Goal: Communication & Community: Connect with others

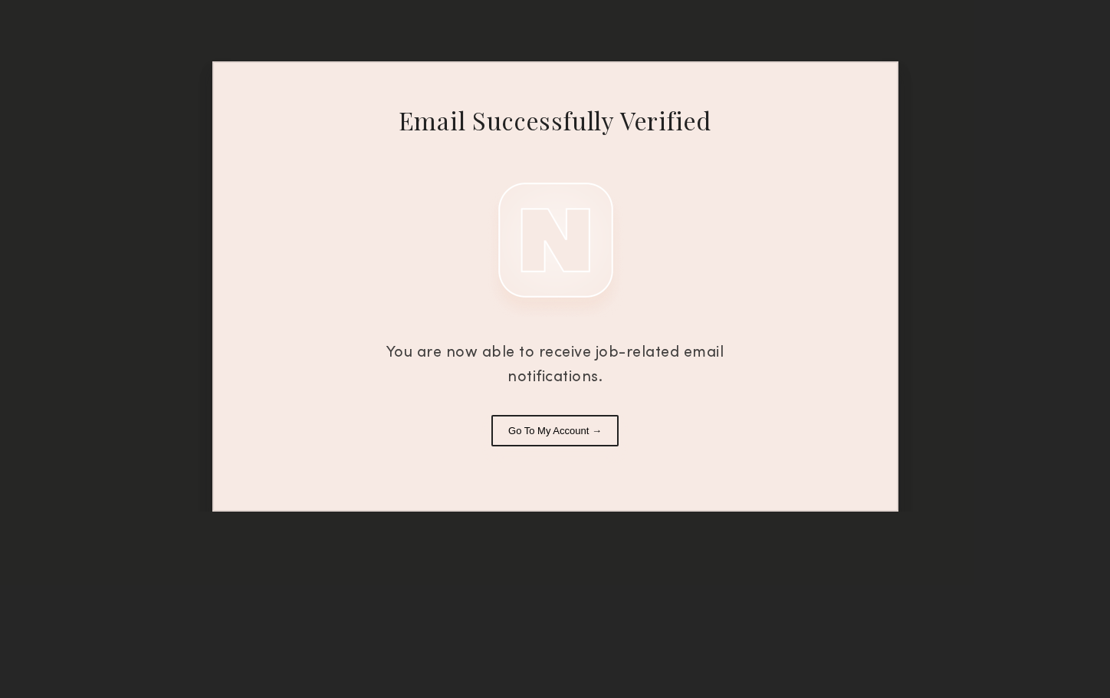
click at [597, 442] on button "Go To My Account →" at bounding box center [555, 430] width 127 height 31
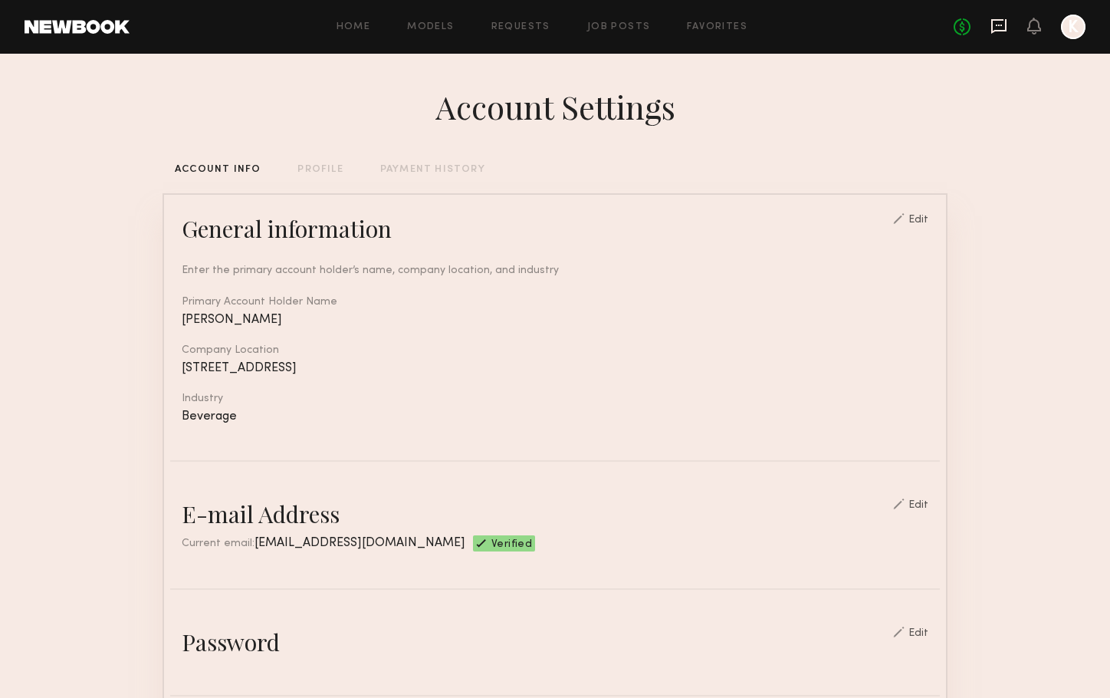
click at [991, 33] on icon at bounding box center [998, 26] width 15 height 15
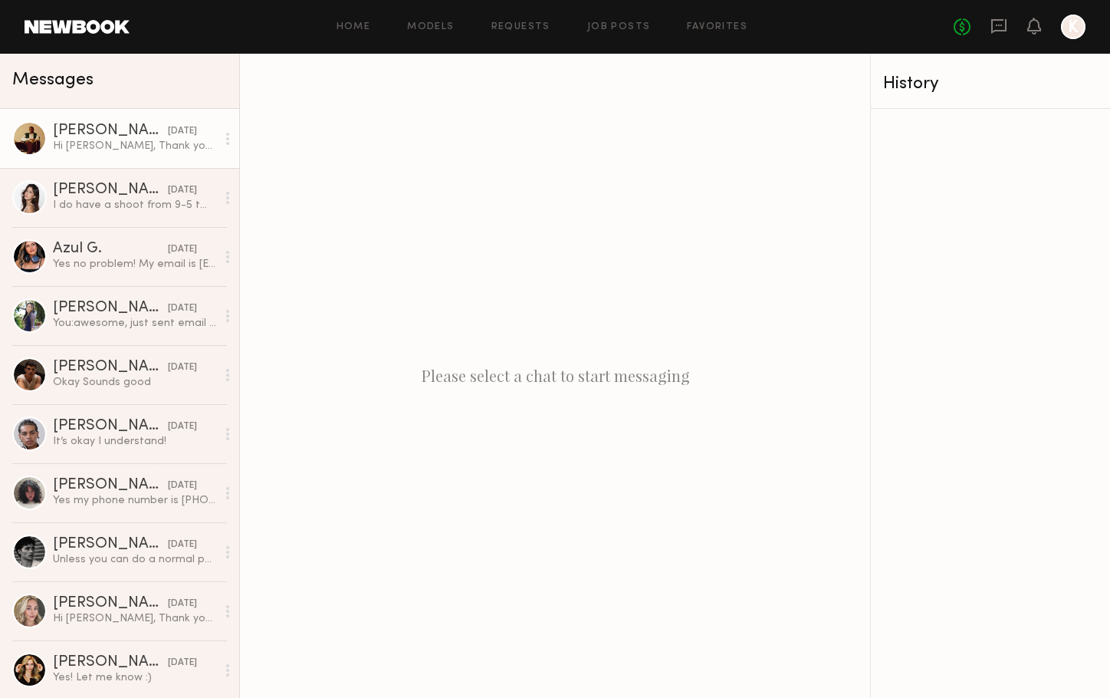
click at [131, 145] on div "Hi Kayla, Thank you for reaching out. I’m pretty interested in the opportunity.…" at bounding box center [134, 146] width 163 height 15
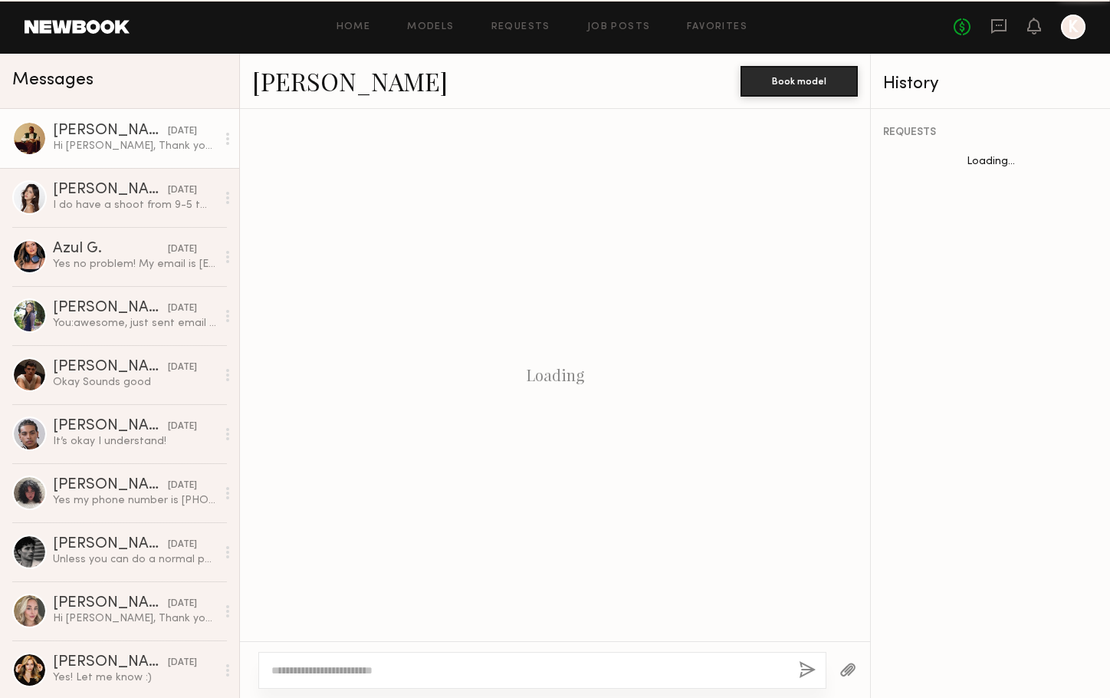
scroll to position [472, 0]
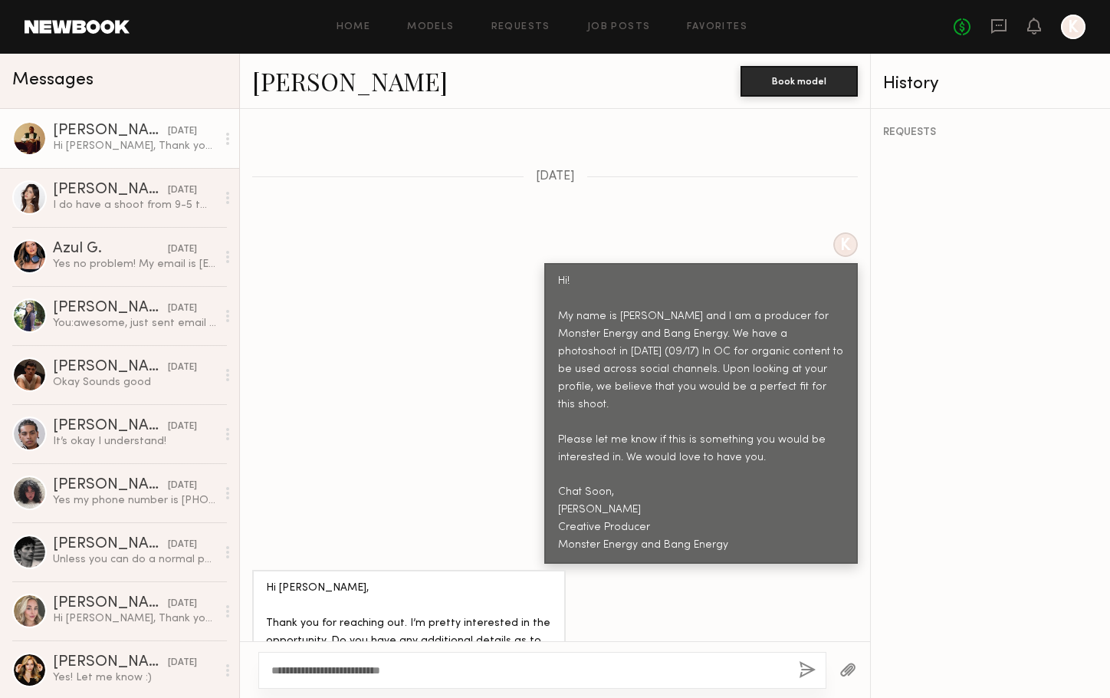
click at [355, 673] on textarea "**********" at bounding box center [528, 670] width 515 height 15
click at [351, 669] on textarea "**********" at bounding box center [528, 670] width 515 height 15
click at [469, 673] on textarea "**********" at bounding box center [528, 670] width 515 height 15
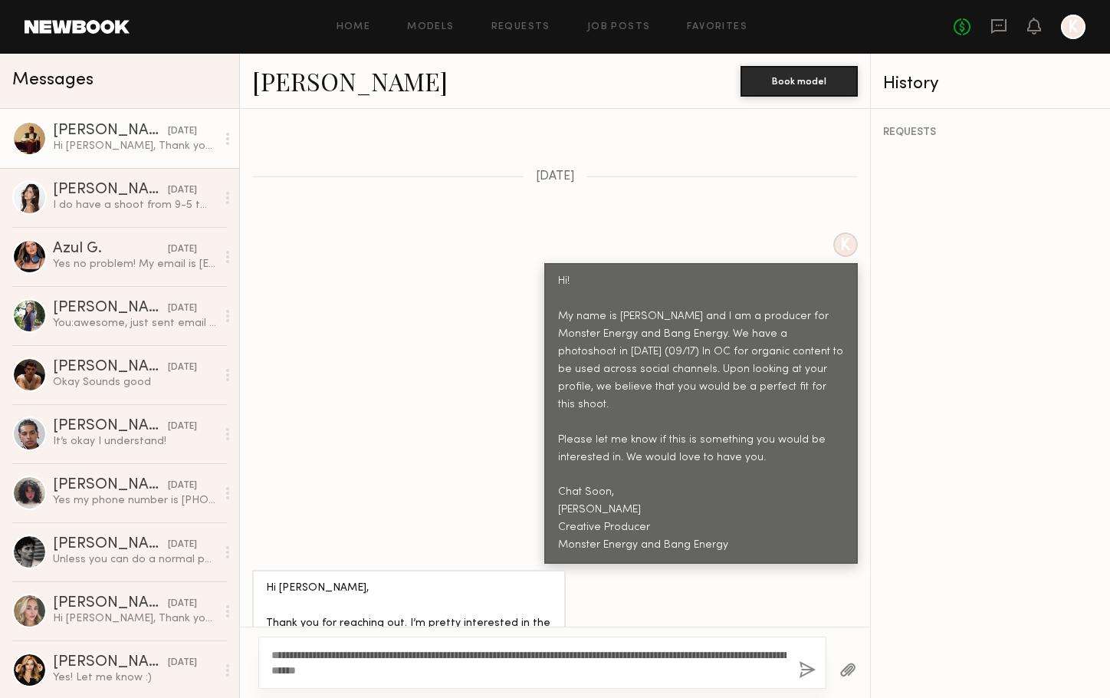
drag, startPoint x: 722, startPoint y: 666, endPoint x: 637, endPoint y: 666, distance: 85.1
click at [637, 666] on textarea "**********" at bounding box center [528, 662] width 515 height 31
type textarea "**********"
click at [802, 672] on button "button" at bounding box center [807, 670] width 17 height 19
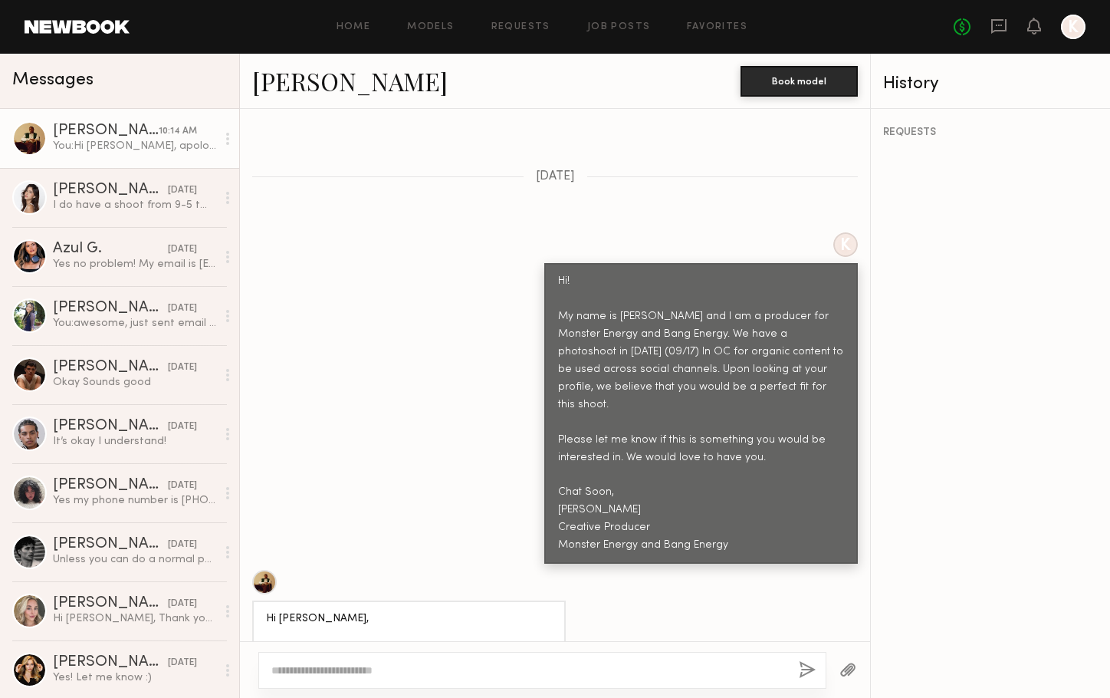
scroll to position [814, 0]
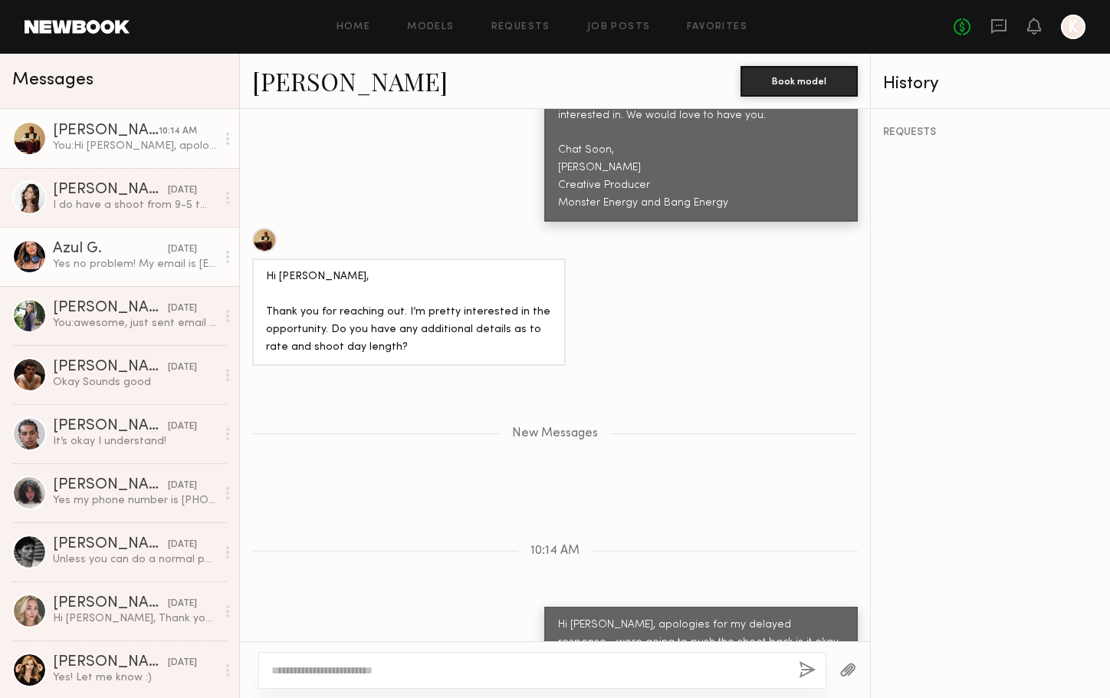
click at [77, 259] on div "Yes no problem! My email is Azul.gabrielson@gmail.com" at bounding box center [134, 264] width 163 height 15
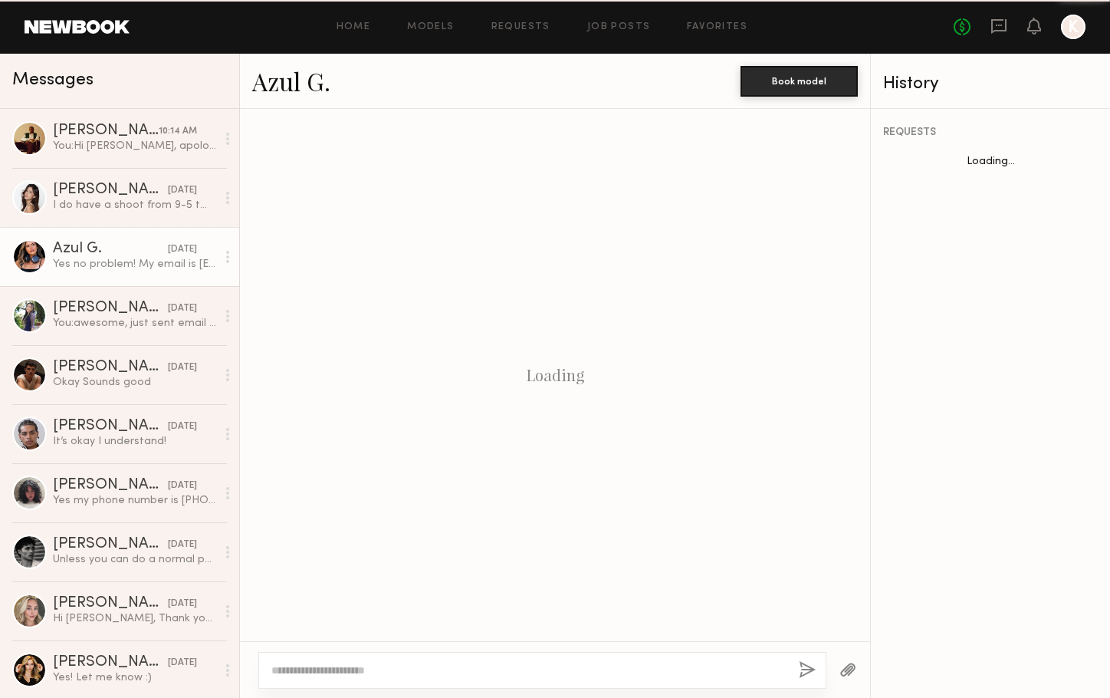
scroll to position [637, 0]
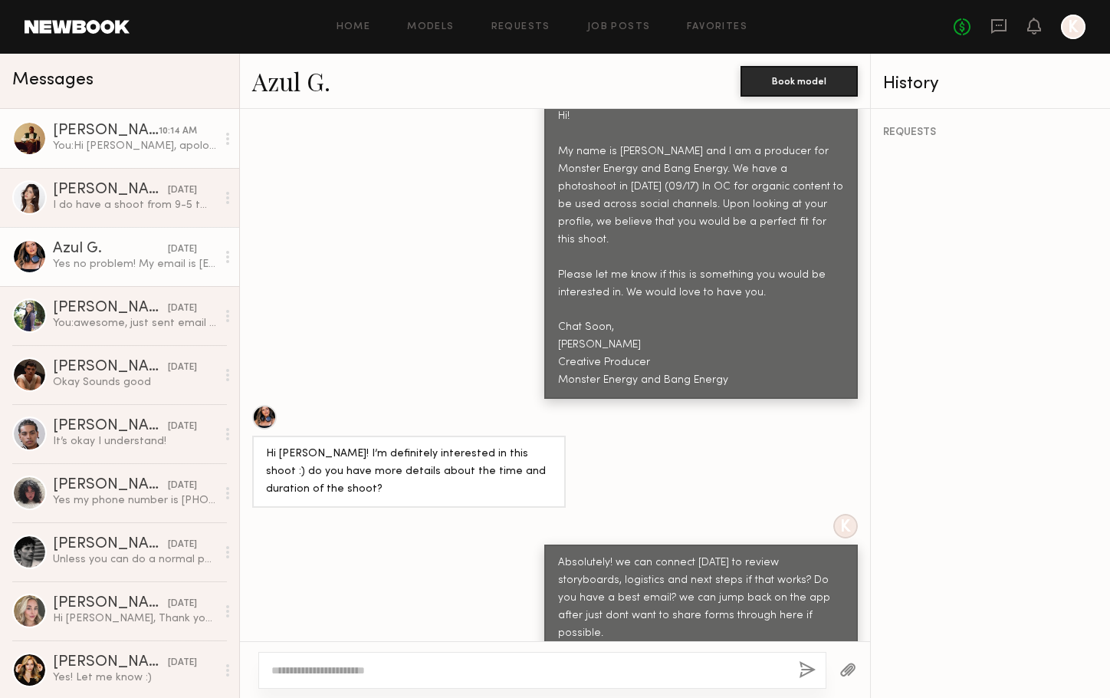
click at [103, 136] on div "Jordan J." at bounding box center [106, 130] width 106 height 15
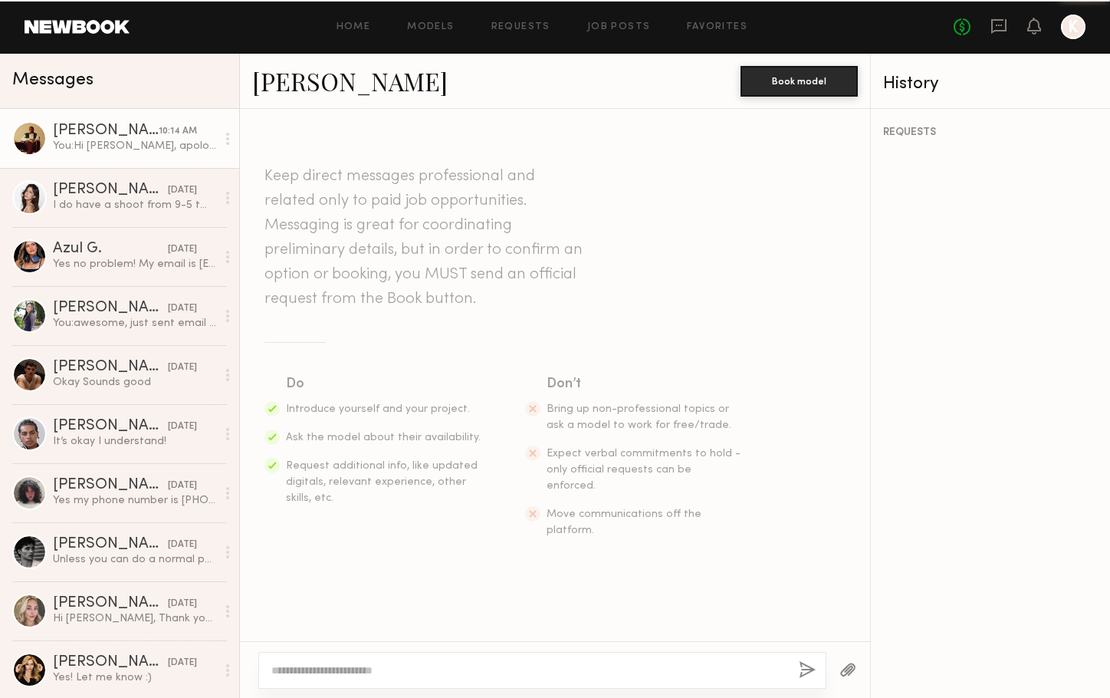
scroll to position [698, 0]
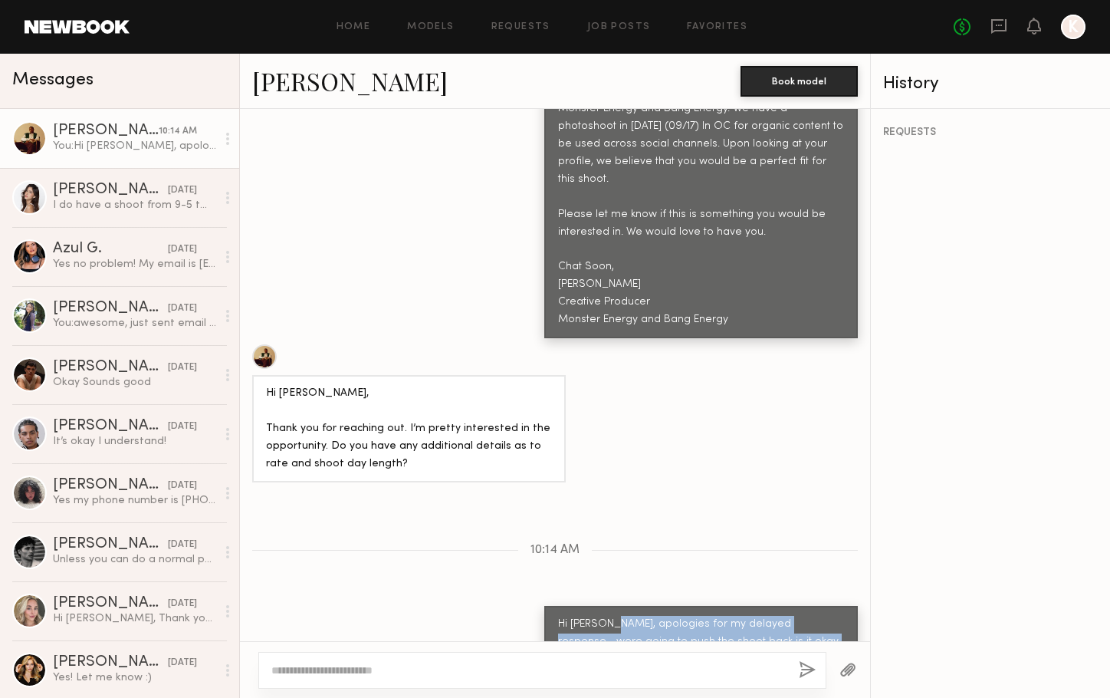
drag, startPoint x: 687, startPoint y: 616, endPoint x: 610, endPoint y: 574, distance: 87.8
click at [610, 616] on div "Hi Jordan, apologies for my delayed response... were going to push the shoot ba…" at bounding box center [701, 642] width 286 height 53
copy div "apologies for my delayed response... were going to push the shoot back is it ok…"
click at [116, 258] on div "Yes no problem! My email is Azul.gabrielson@gmail.com" at bounding box center [134, 264] width 163 height 15
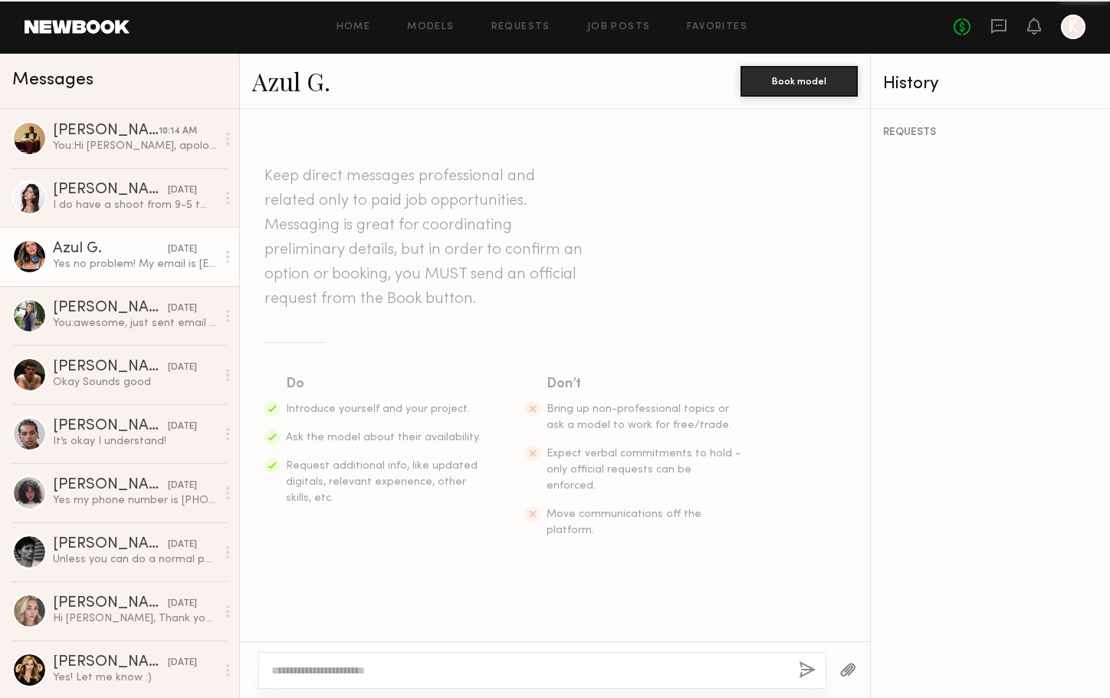
scroll to position [637, 0]
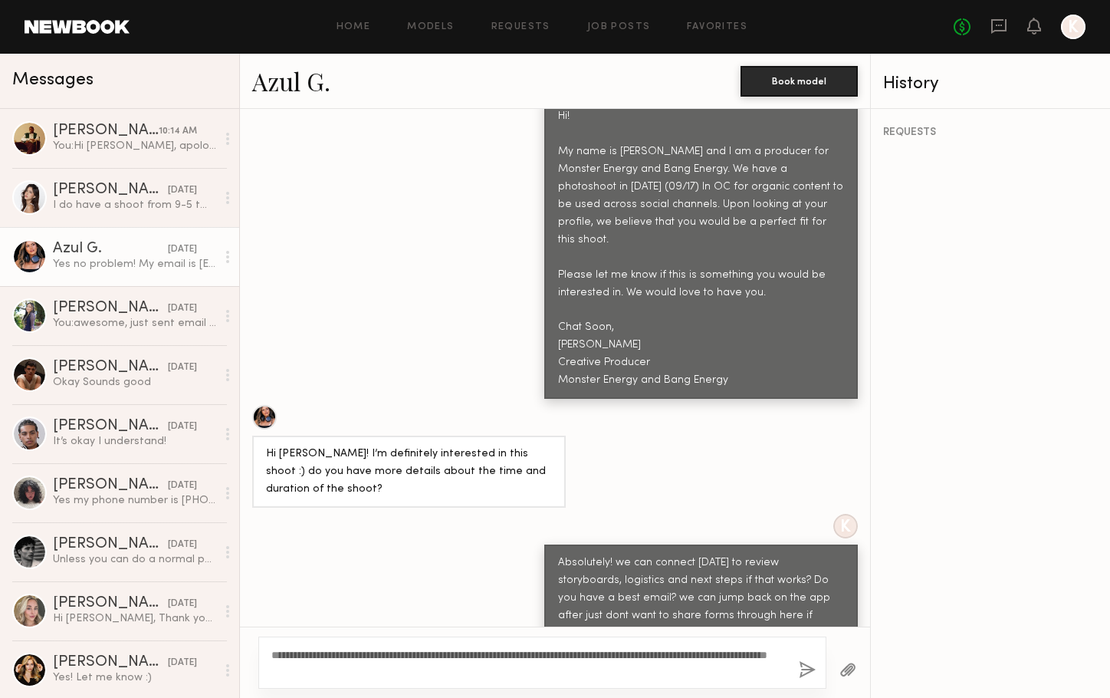
click at [271, 652] on textarea "**********" at bounding box center [528, 662] width 515 height 31
type textarea "**********"
click at [807, 667] on button "button" at bounding box center [807, 670] width 17 height 19
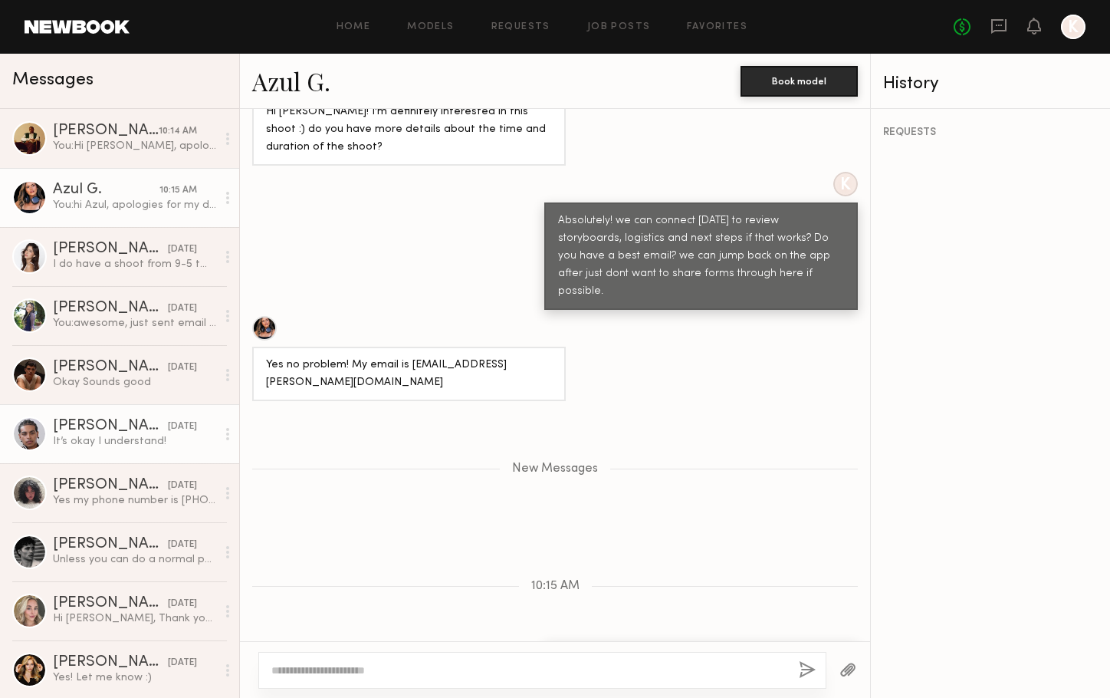
click at [107, 414] on link "Jaylin D. 09/08/2025 It’s okay I understand!" at bounding box center [119, 433] width 239 height 59
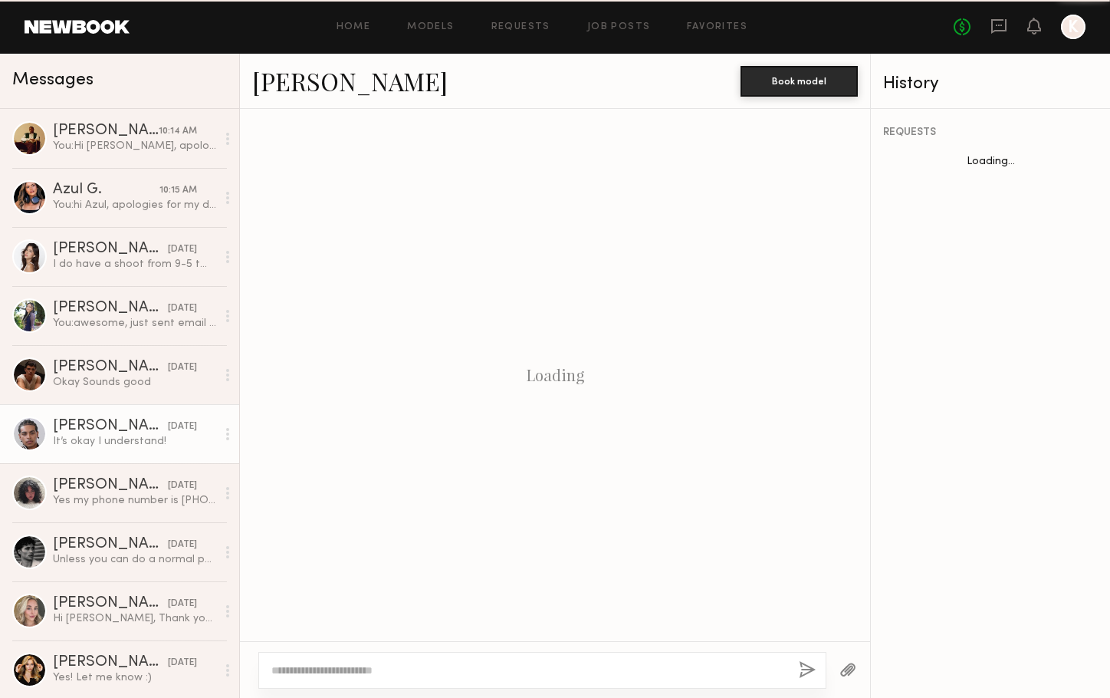
scroll to position [749, 0]
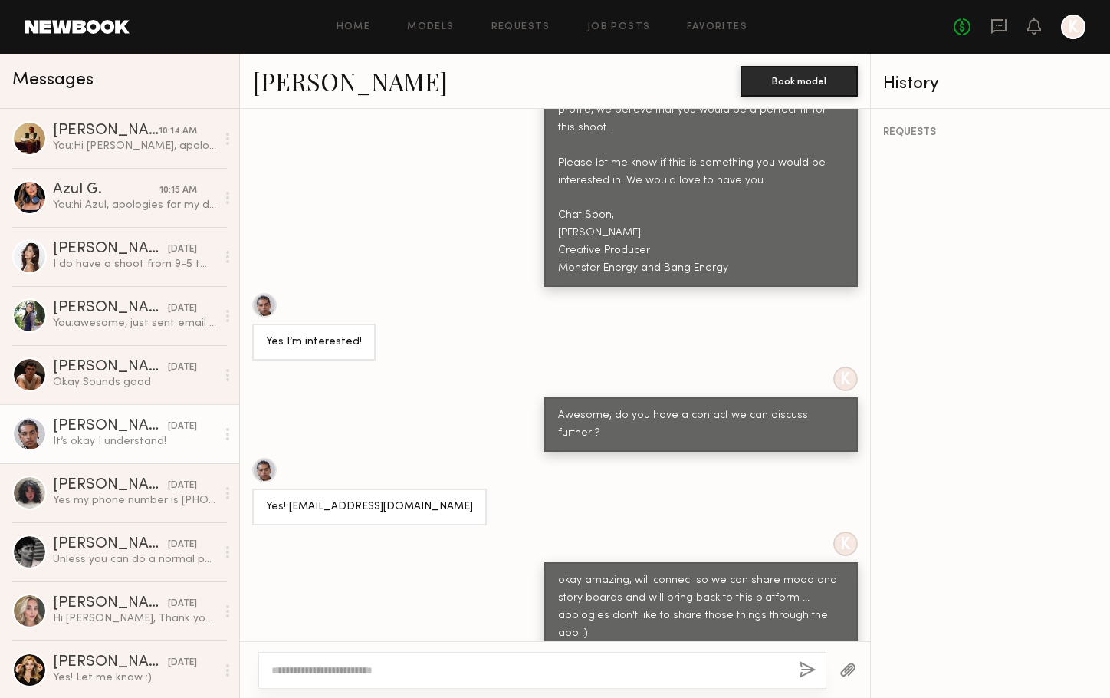
click at [297, 86] on link "Jaylin D." at bounding box center [350, 80] width 196 height 33
click at [120, 228] on link "Gizelle D. 09/08/2025 I do have a shoot from 9-5 tm so any time after I’m free …" at bounding box center [119, 256] width 239 height 59
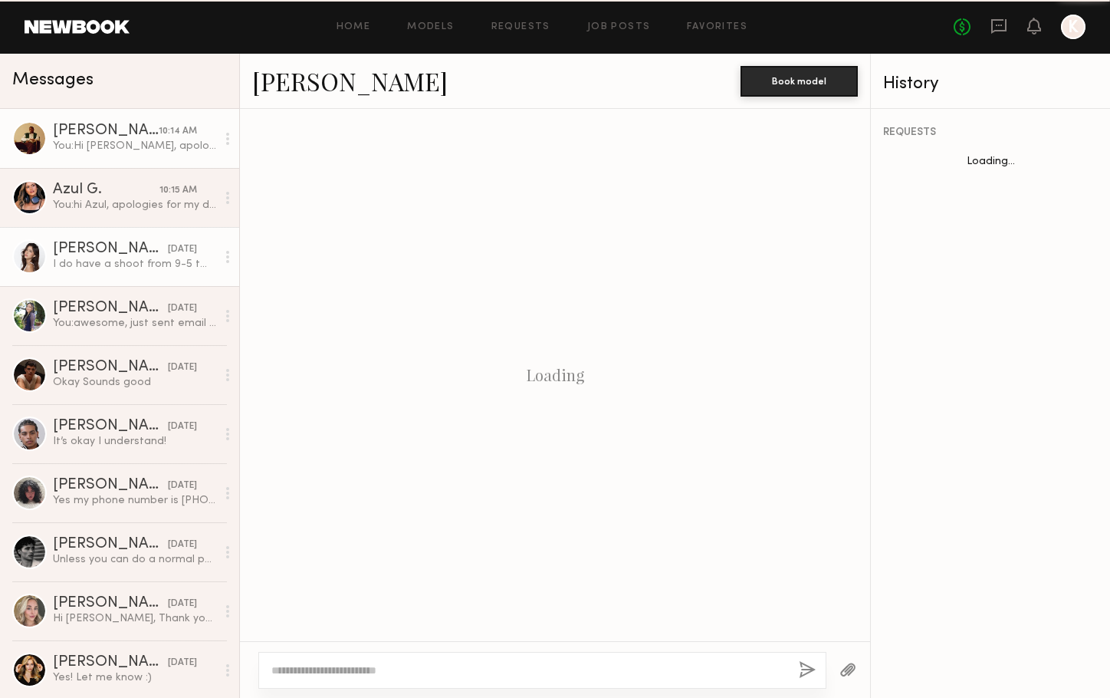
scroll to position [793, 0]
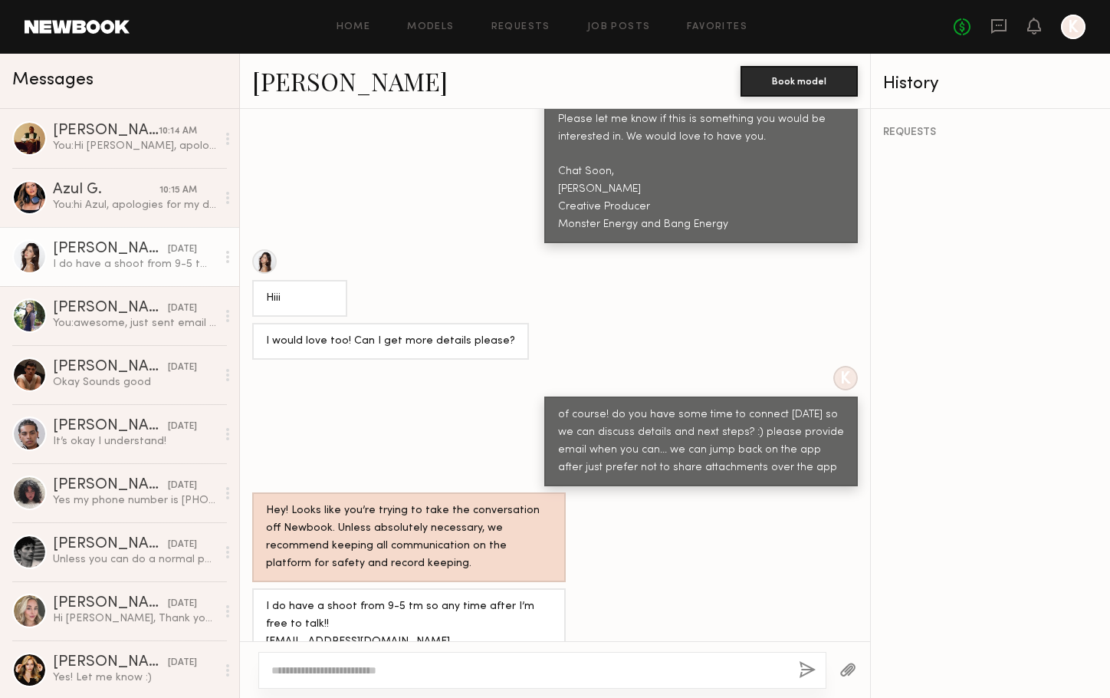
click at [316, 84] on link "Gizelle D." at bounding box center [350, 80] width 196 height 33
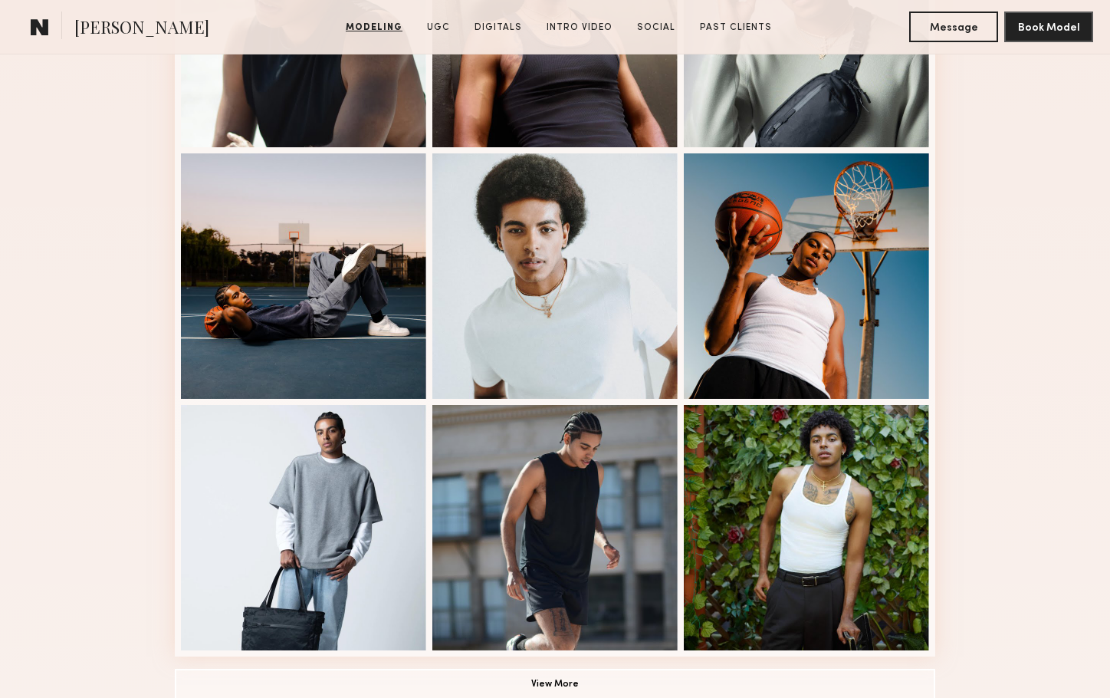
scroll to position [1131, 0]
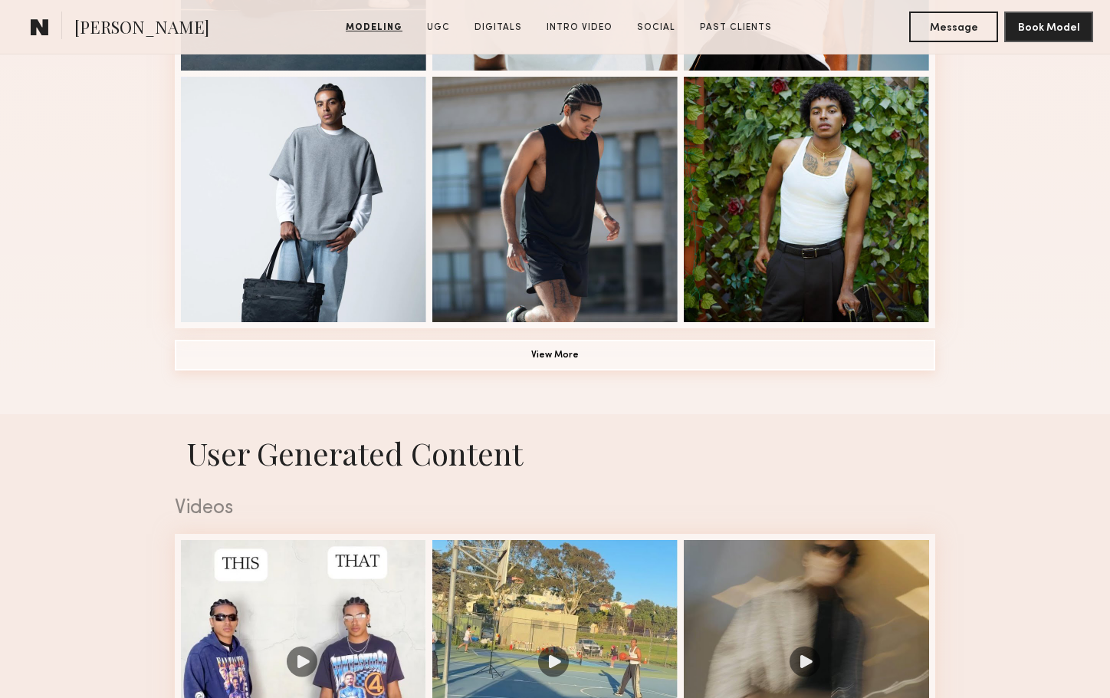
click at [603, 348] on button "View More" at bounding box center [555, 355] width 761 height 31
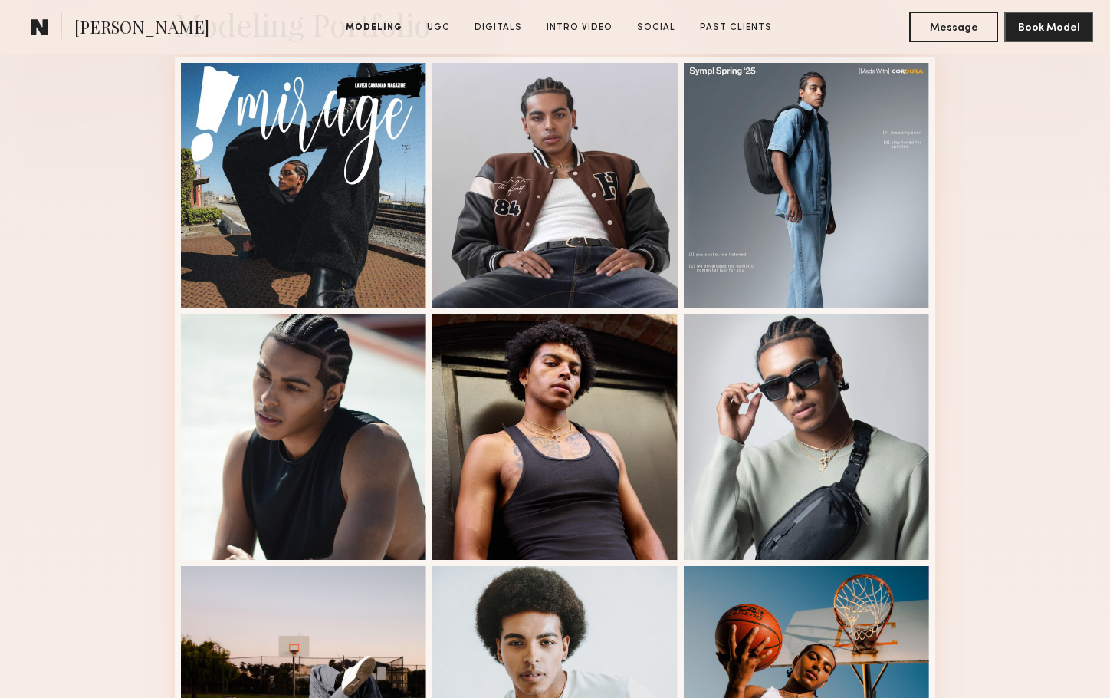
scroll to position [366, 0]
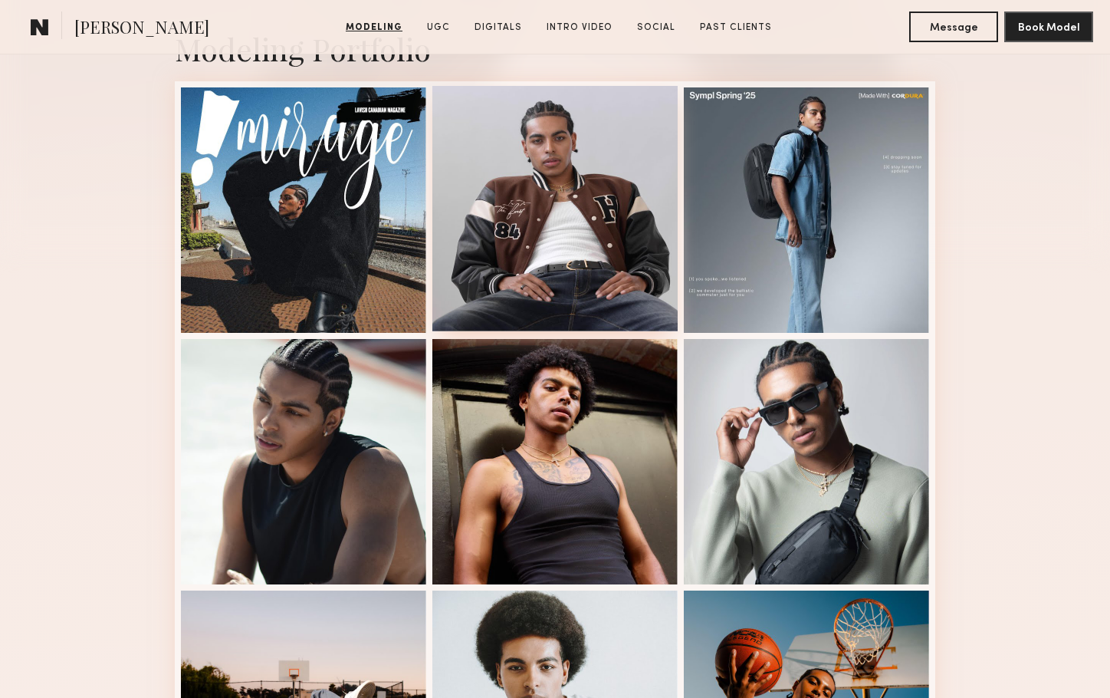
click at [599, 206] on div at bounding box center [554, 208] width 245 height 245
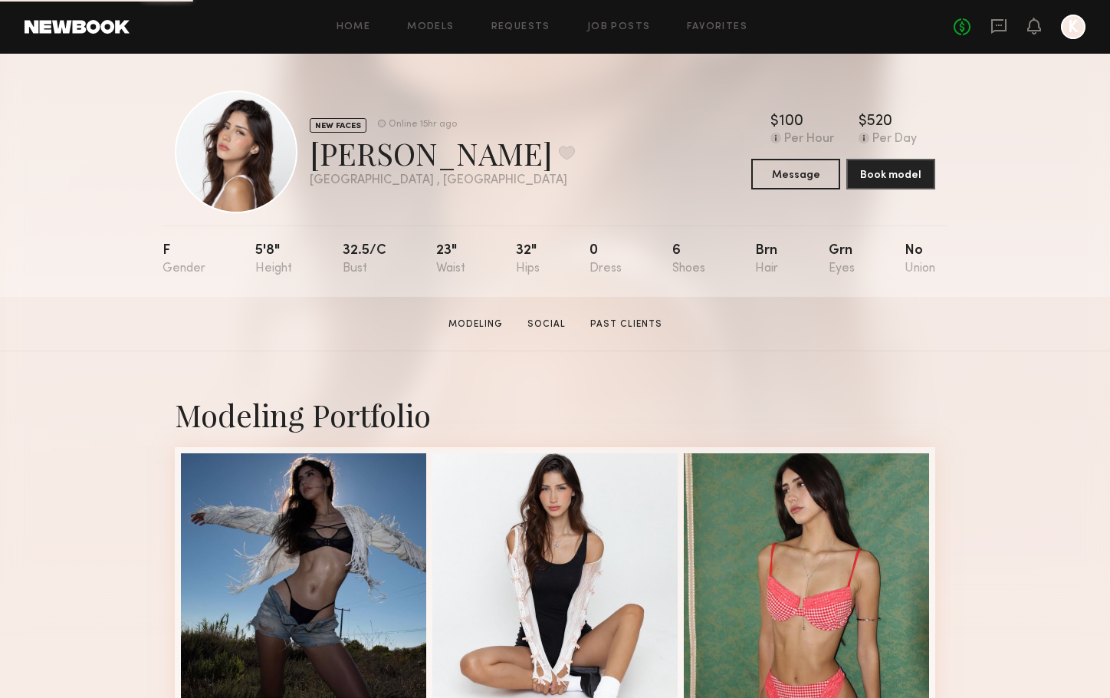
scroll to position [22, 0]
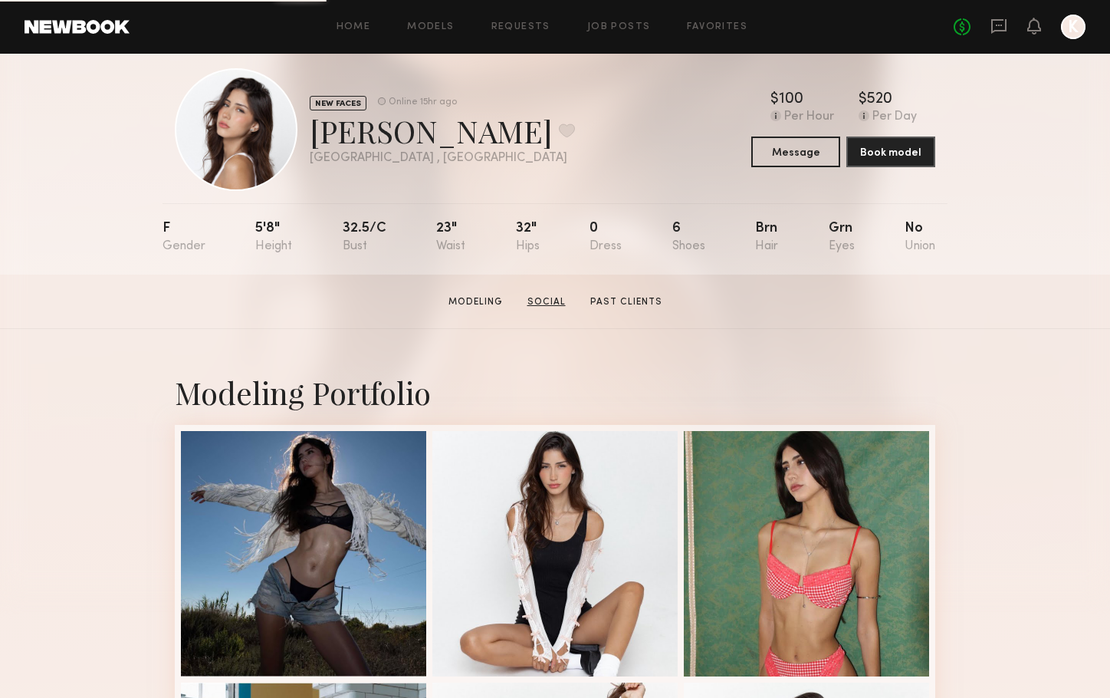
click at [558, 301] on link "Social" at bounding box center [546, 302] width 51 height 14
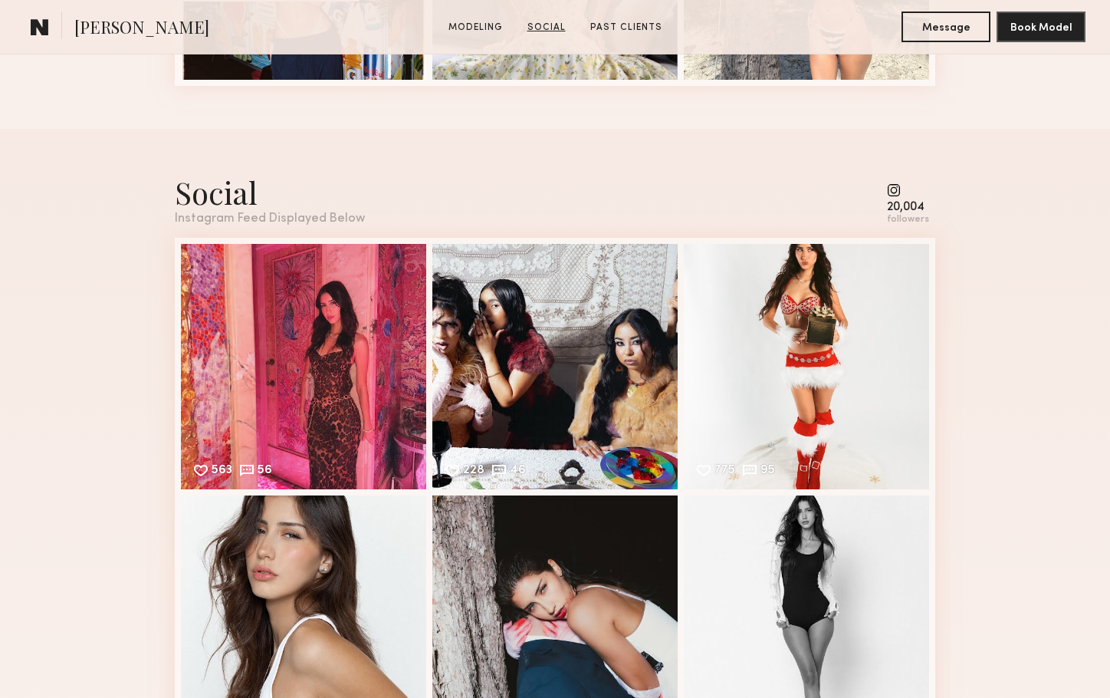
scroll to position [1158, 0]
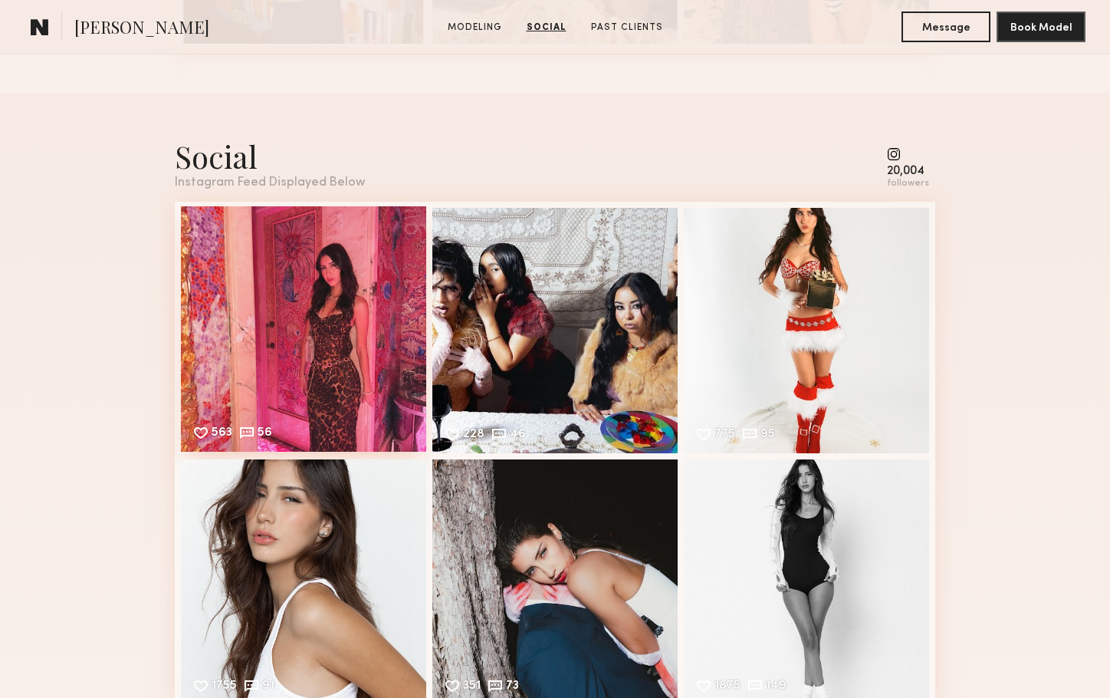
click at [350, 298] on div "563 56 Likes & comments displayed to show model’s engagement" at bounding box center [303, 328] width 245 height 245
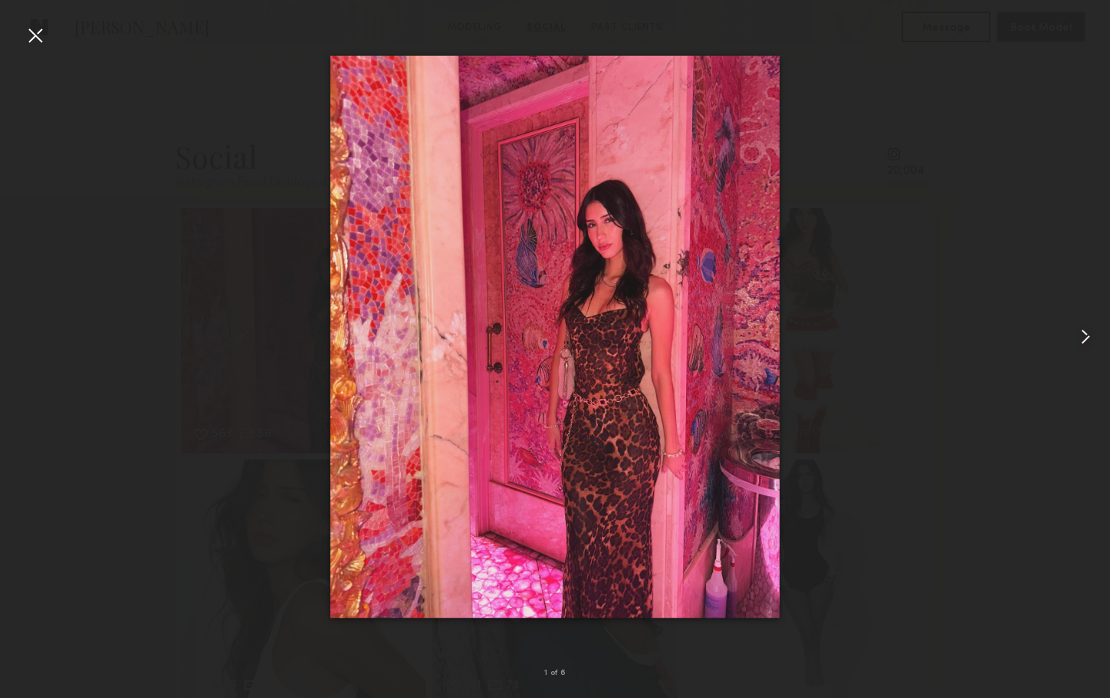
click at [1090, 333] on common-icon at bounding box center [1086, 336] width 25 height 25
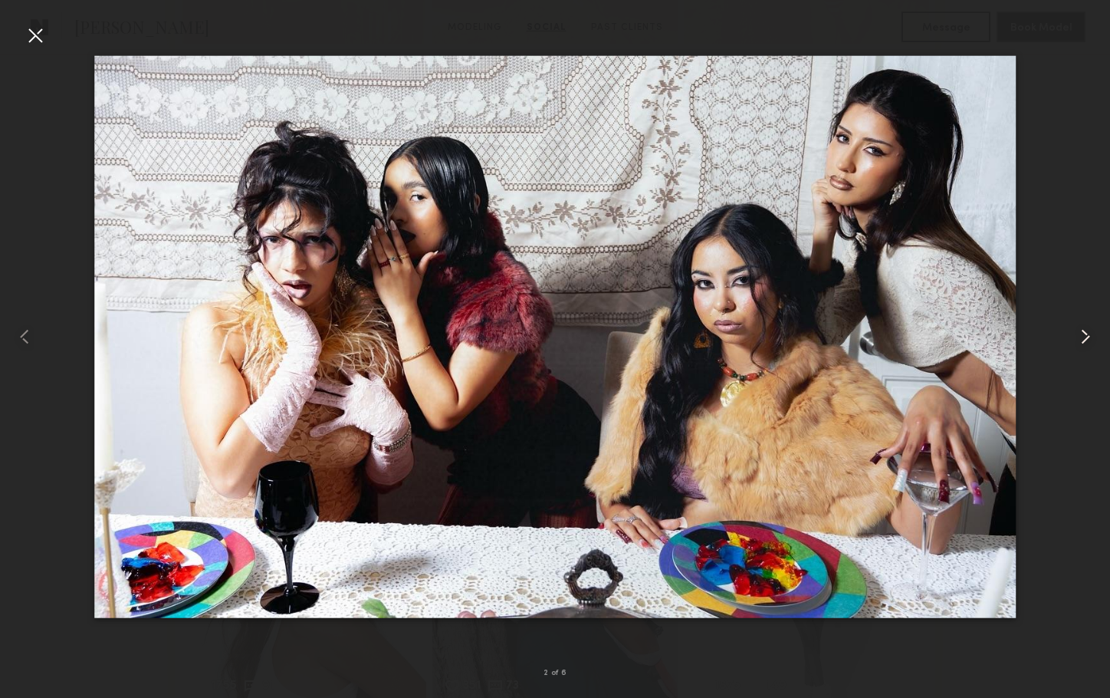
click at [1090, 333] on common-icon at bounding box center [1086, 336] width 25 height 25
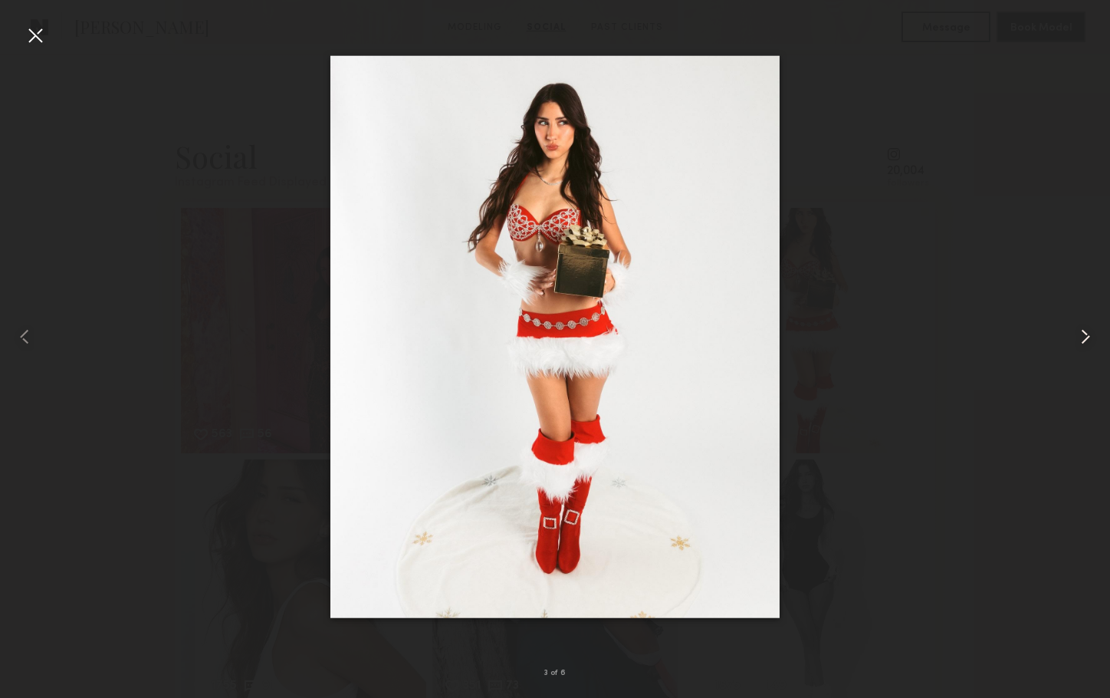
click at [1090, 333] on common-icon at bounding box center [1086, 336] width 25 height 25
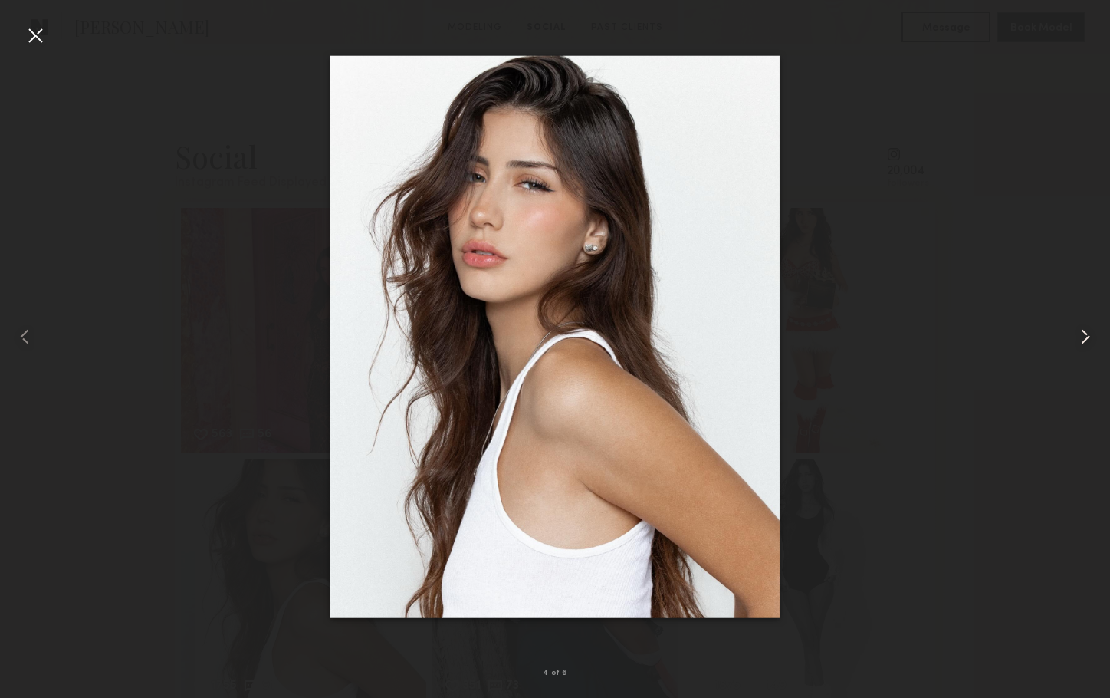
click at [1090, 333] on common-icon at bounding box center [1086, 336] width 25 height 25
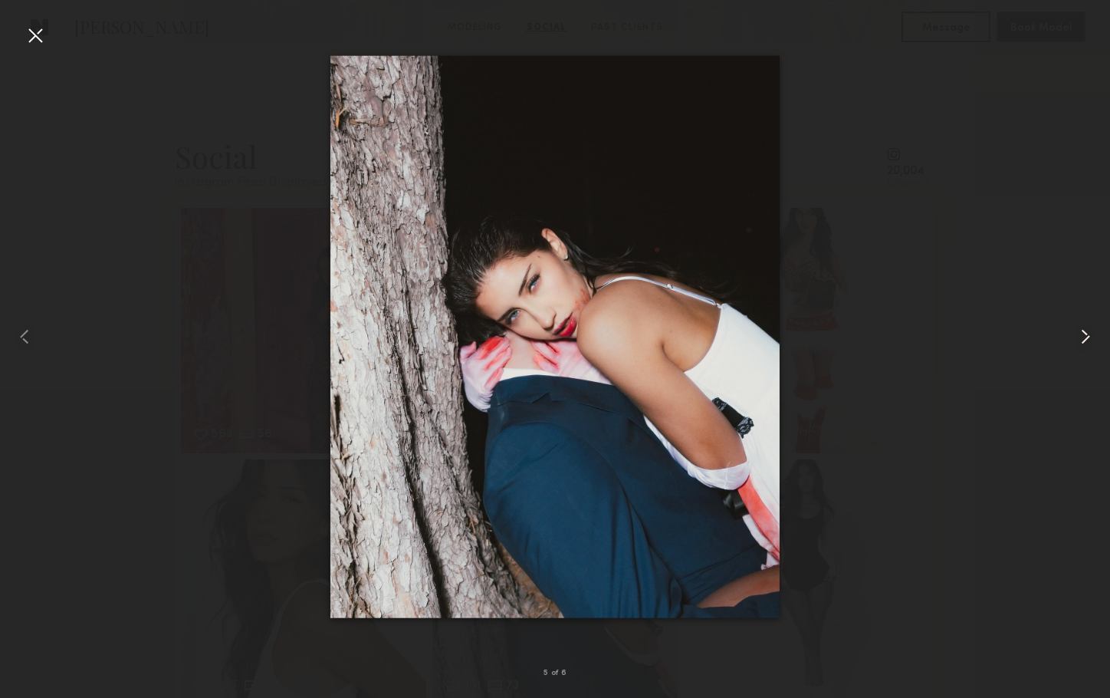
click at [1090, 333] on common-icon at bounding box center [1086, 336] width 25 height 25
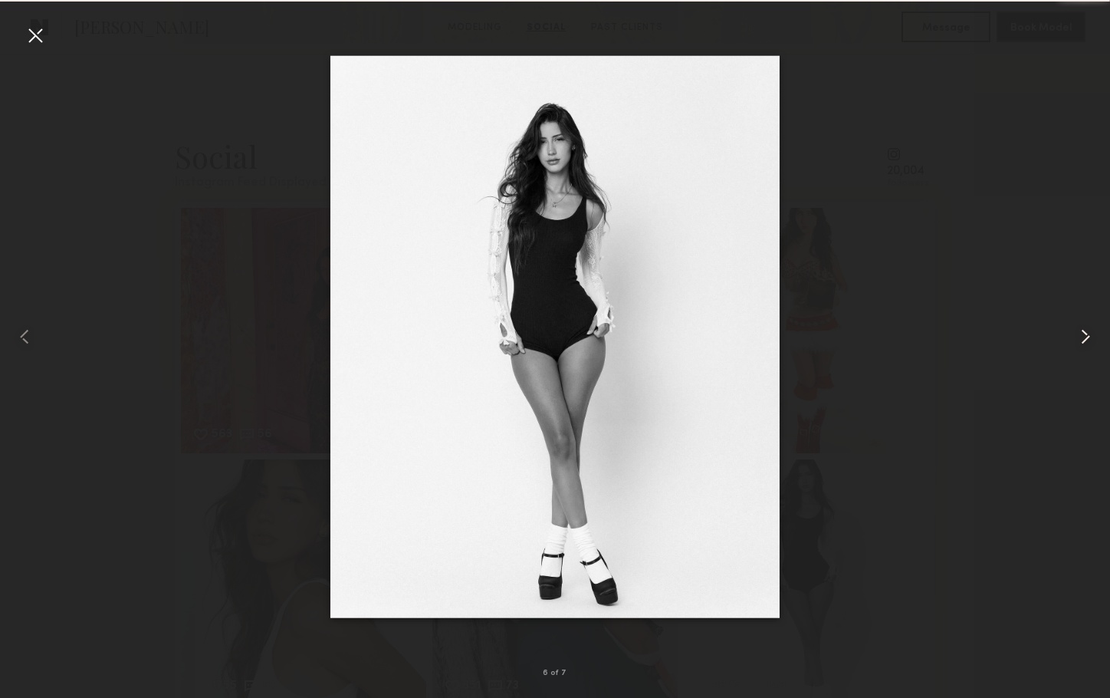
click at [1090, 333] on common-icon at bounding box center [1086, 336] width 25 height 25
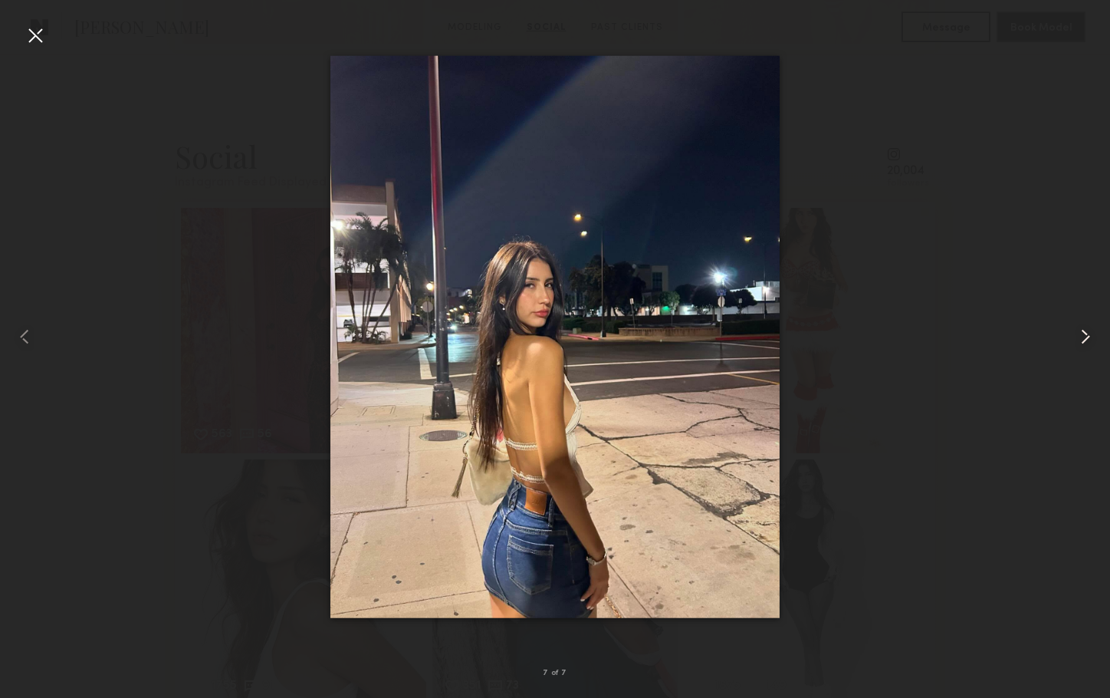
click at [1090, 333] on common-icon at bounding box center [1086, 336] width 25 height 25
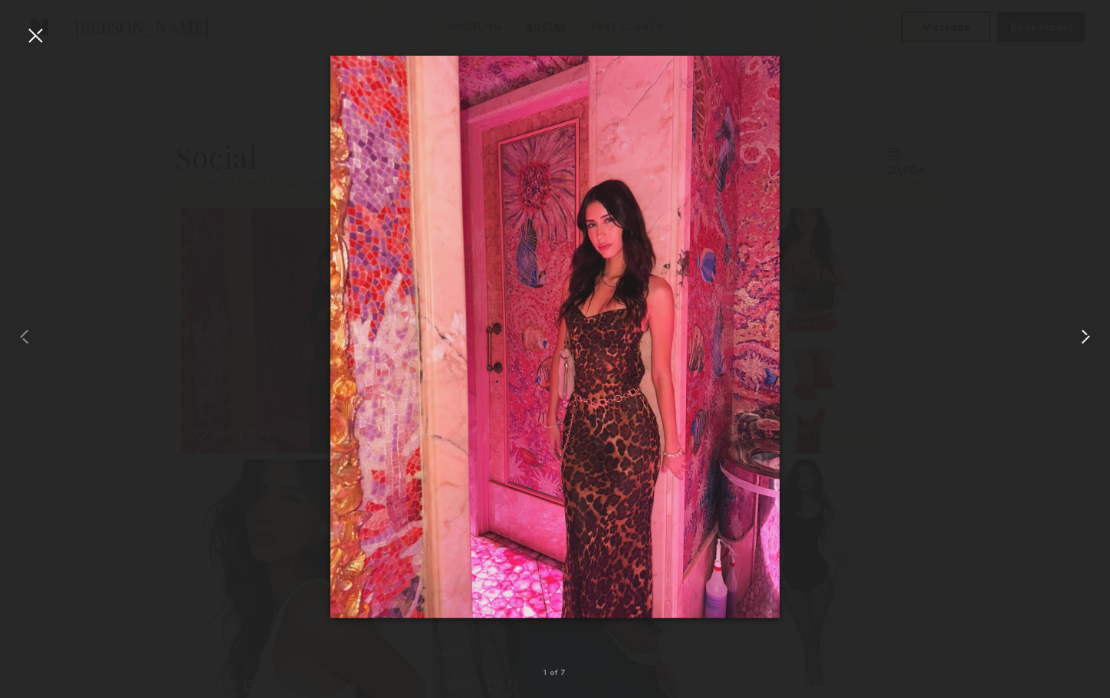
click at [1090, 333] on common-icon at bounding box center [1086, 336] width 25 height 25
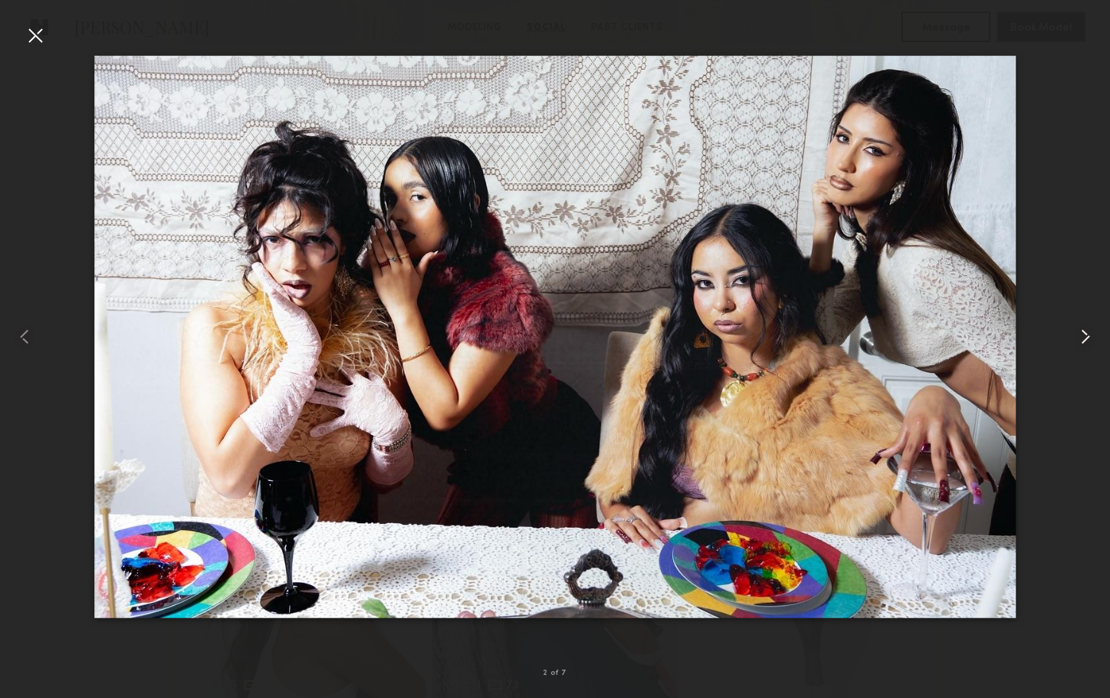
click at [1090, 334] on common-icon at bounding box center [1086, 336] width 25 height 25
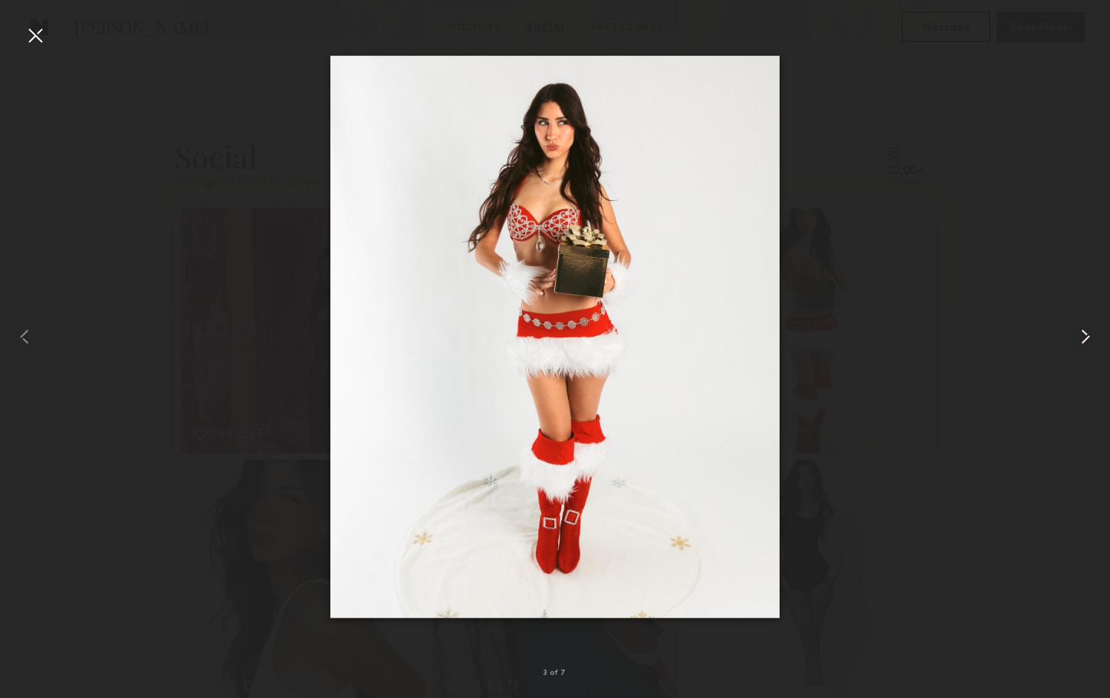
click at [1090, 334] on common-icon at bounding box center [1086, 336] width 25 height 25
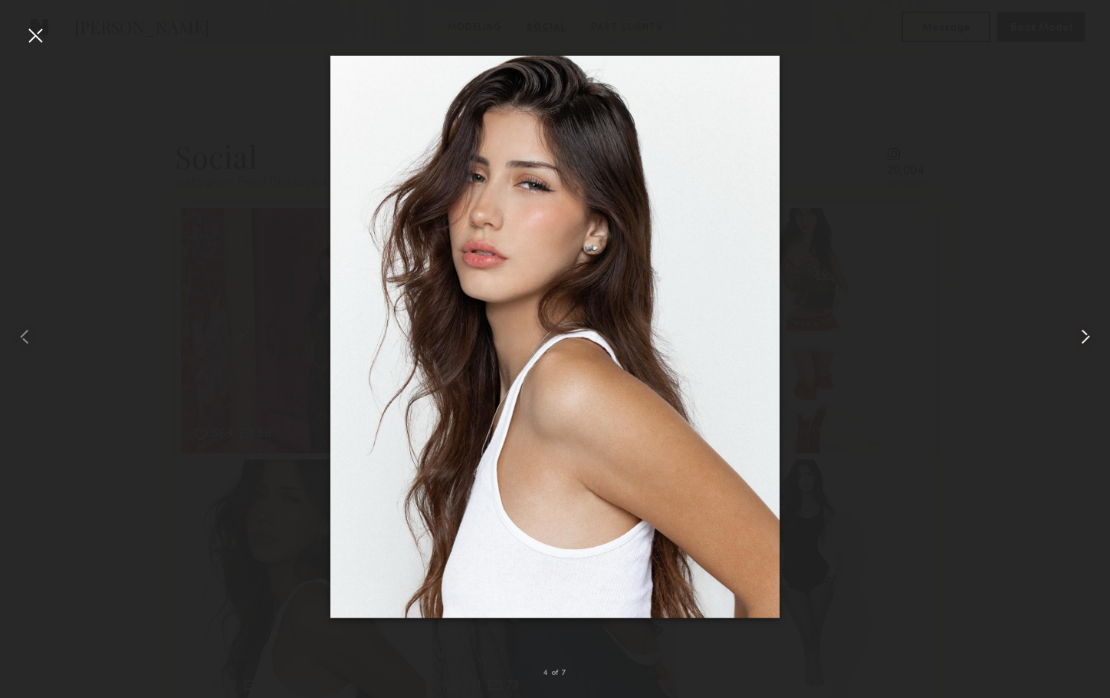
click at [1090, 334] on common-icon at bounding box center [1086, 336] width 25 height 25
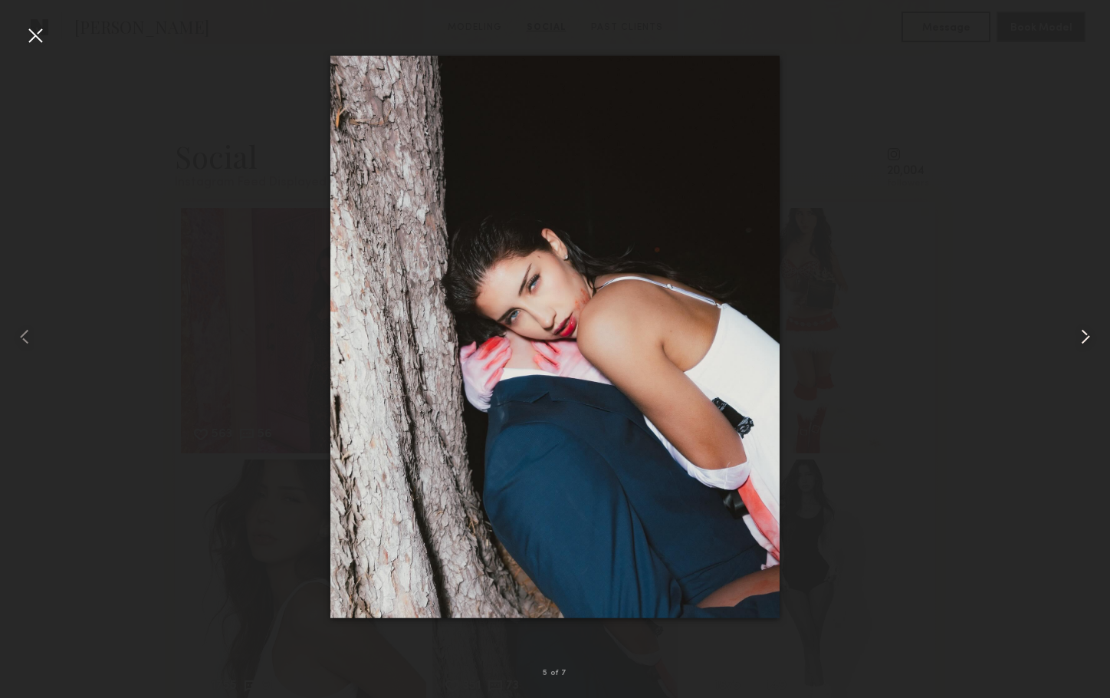
click at [1090, 334] on common-icon at bounding box center [1086, 336] width 25 height 25
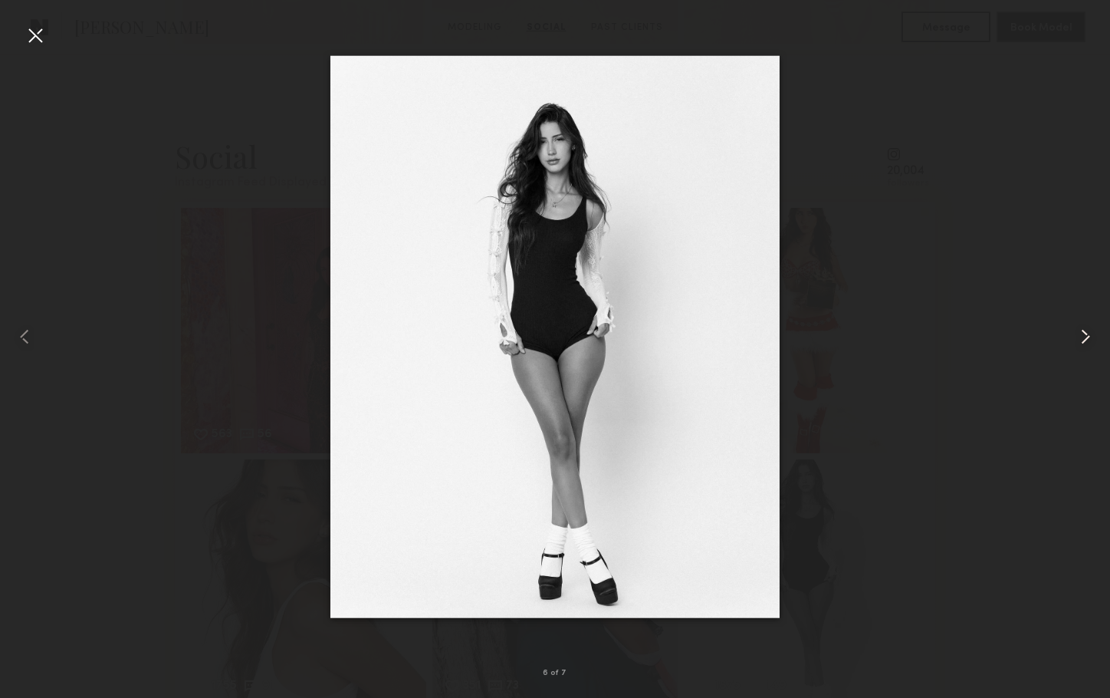
click at [1090, 334] on common-icon at bounding box center [1086, 336] width 25 height 25
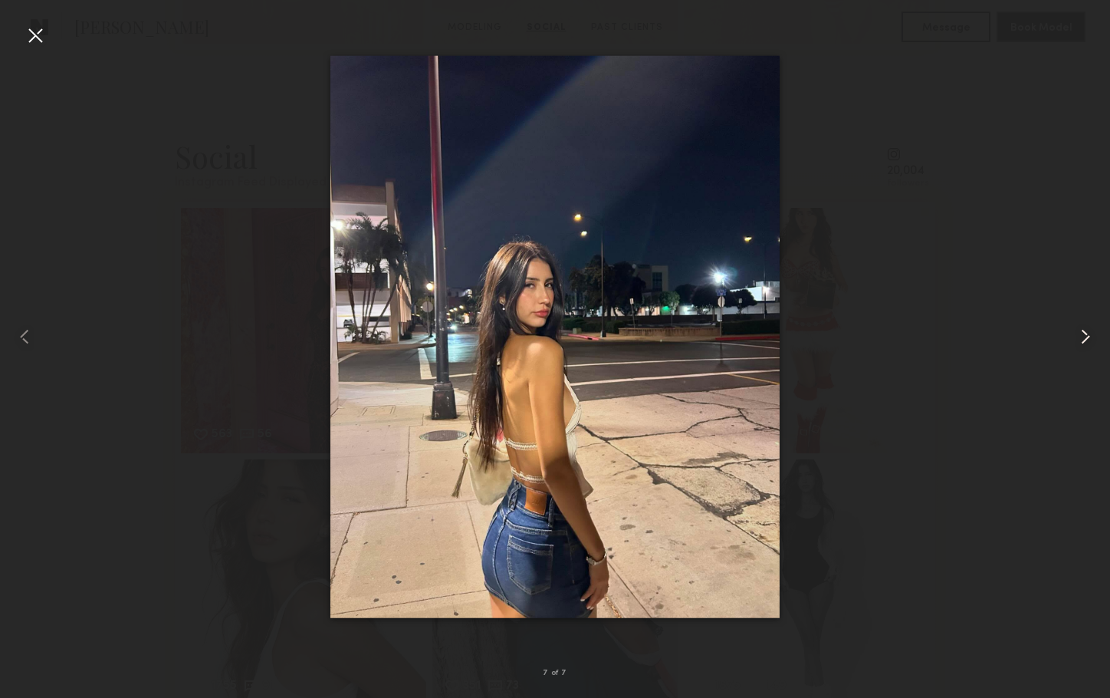
click at [1090, 334] on common-icon at bounding box center [1086, 336] width 25 height 25
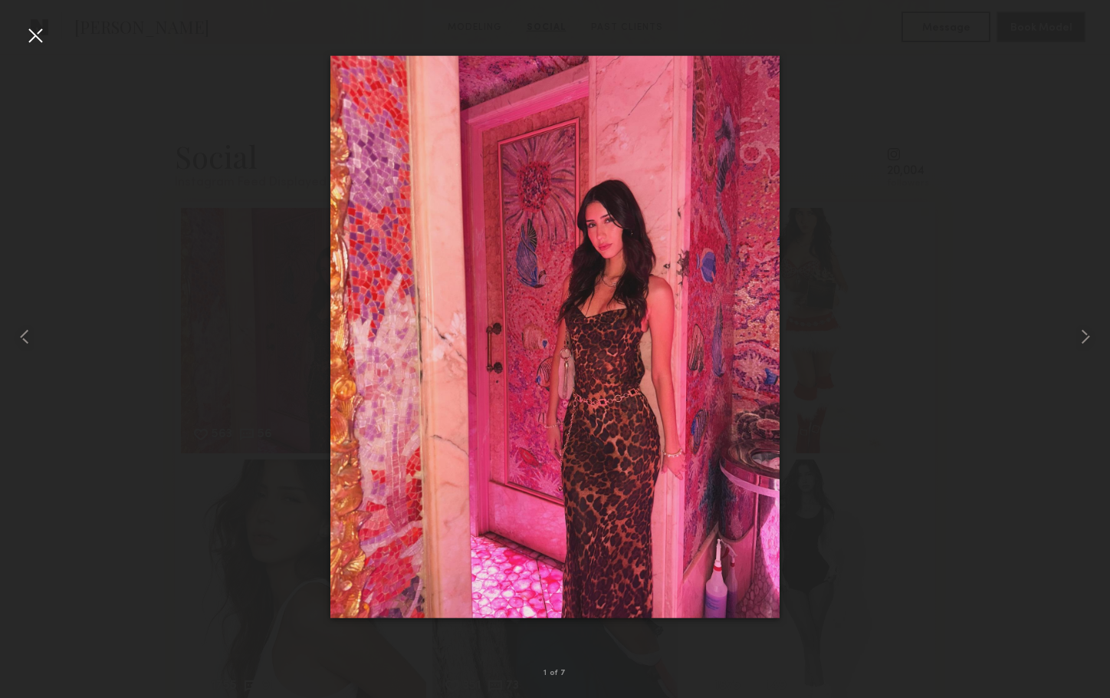
click at [38, 33] on div at bounding box center [35, 35] width 25 height 25
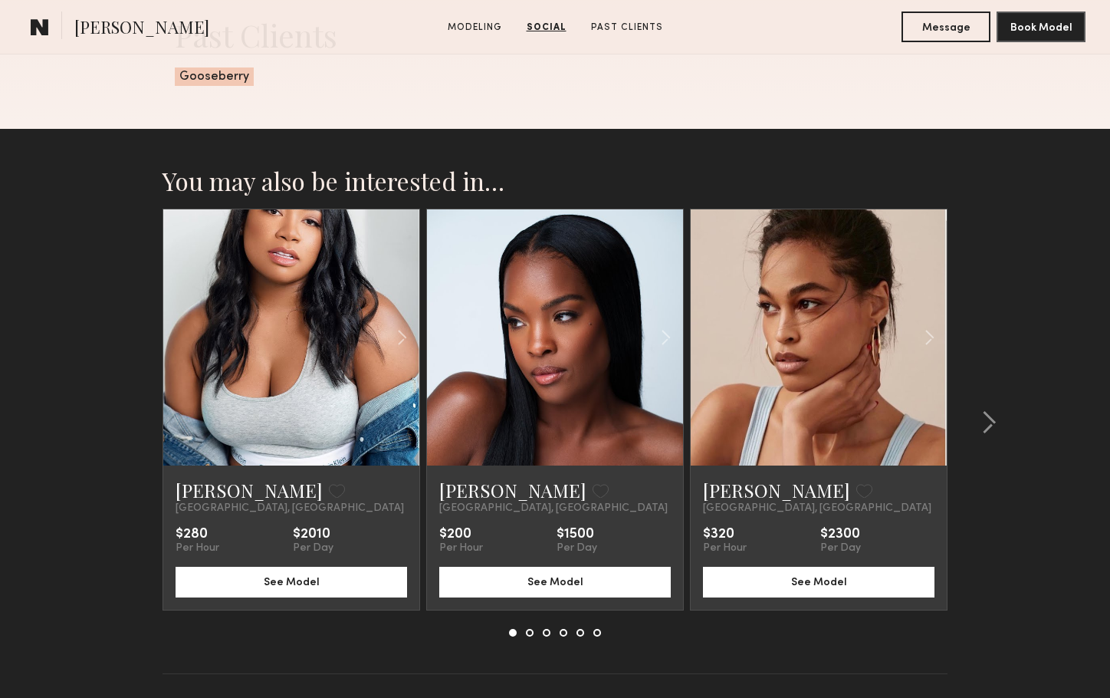
scroll to position [2242, 0]
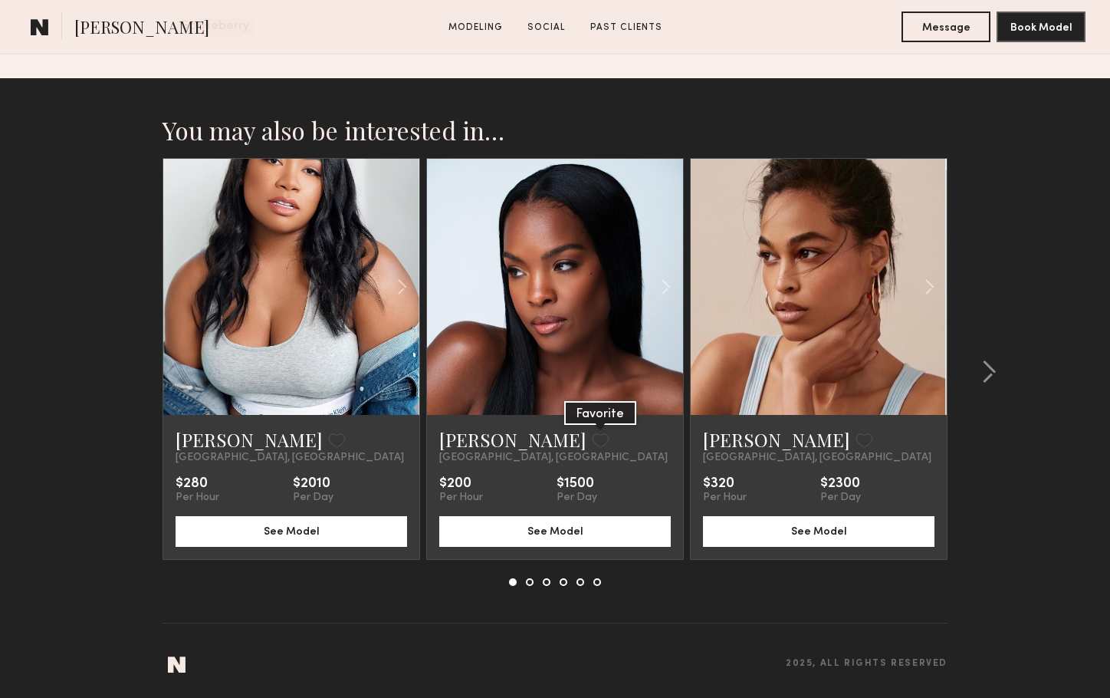
click at [593, 443] on button at bounding box center [601, 440] width 16 height 14
